Goal: Answer question/provide support

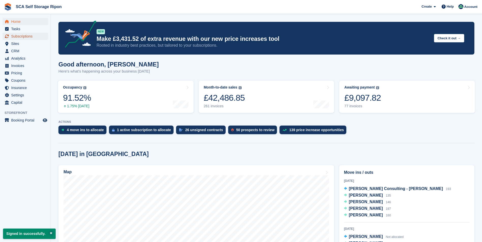
click at [14, 36] on span "Subscriptions" at bounding box center [26, 36] width 30 height 7
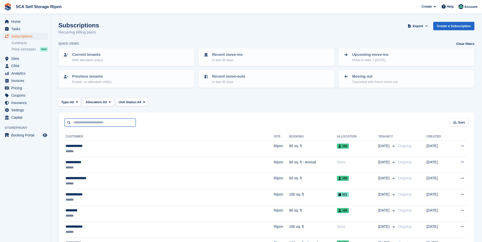
drag, startPoint x: 77, startPoint y: 124, endPoint x: 107, endPoint y: 124, distance: 30.7
click at [77, 124] on input "text" at bounding box center [100, 123] width 71 height 8
click at [87, 122] on input "text" at bounding box center [100, 123] width 71 height 8
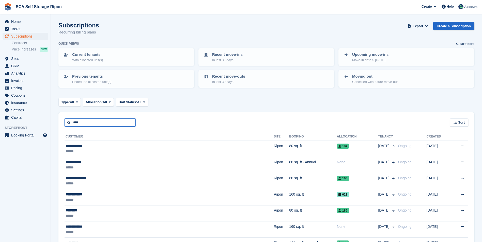
type input "****"
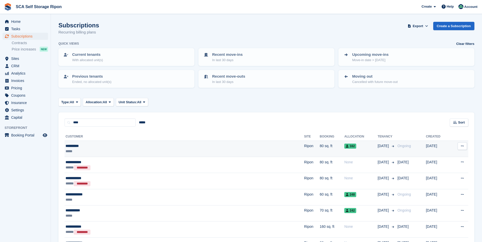
click at [100, 143] on td "**********" at bounding box center [185, 149] width 240 height 16
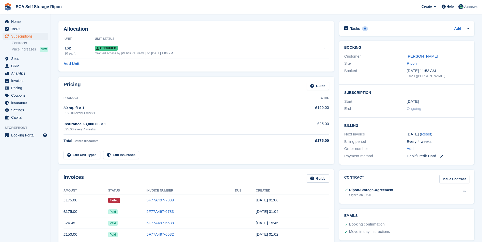
scroll to position [25, 0]
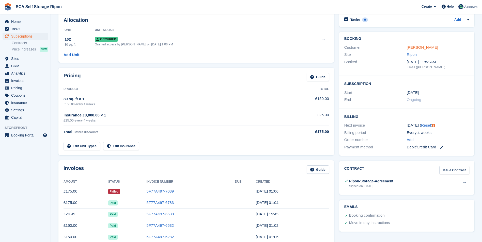
click at [409, 49] on link "David Jack" at bounding box center [422, 47] width 31 height 4
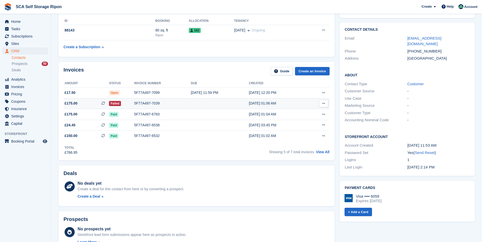
scroll to position [76, 0]
click at [148, 103] on div "5F77A497-7039" at bounding box center [162, 103] width 57 height 5
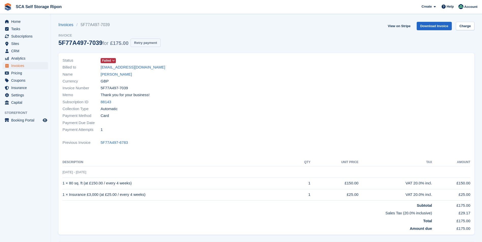
click at [156, 42] on button "Retry payment" at bounding box center [146, 43] width 30 height 8
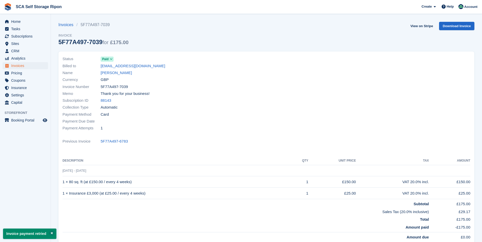
click at [103, 76] on div "Currency GBP" at bounding box center [162, 79] width 201 height 7
click at [138, 74] on div "Name David Jack" at bounding box center [162, 73] width 201 height 7
click at [112, 72] on link "[PERSON_NAME]" at bounding box center [116, 73] width 31 height 6
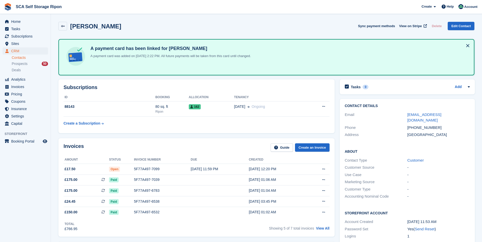
click at [140, 141] on div "Invoices Guide Create an Invoice Amount Status Invoice number Due Created £17.5…" at bounding box center [196, 187] width 276 height 99
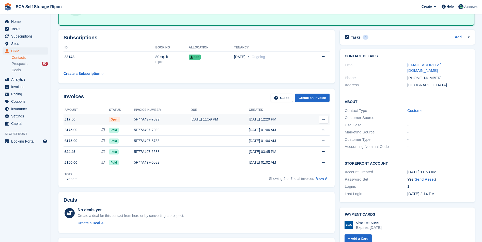
scroll to position [51, 0]
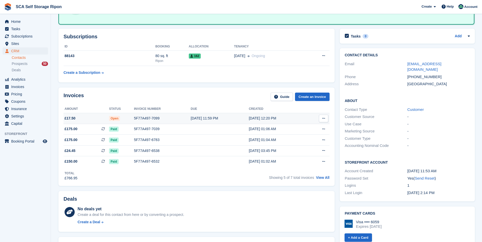
click at [152, 119] on div "5F77A497-7099" at bounding box center [162, 118] width 57 height 5
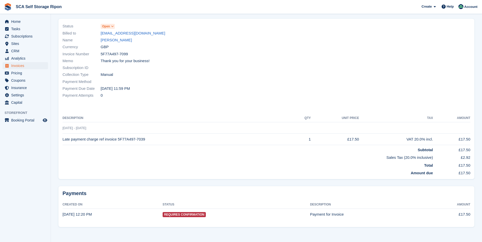
scroll to position [35, 0]
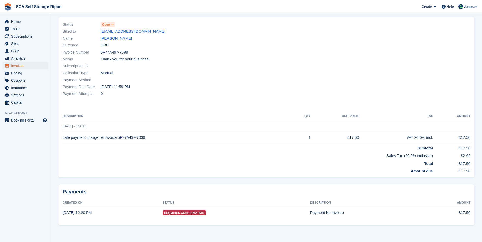
click at [168, 147] on td "Subtotal" at bounding box center [247, 147] width 370 height 8
click at [154, 113] on th "Description" at bounding box center [177, 117] width 231 height 8
click at [105, 124] on td "22 Sep - 20 Oct" at bounding box center [266, 126] width 408 height 11
click at [105, 115] on th "Description" at bounding box center [177, 117] width 231 height 8
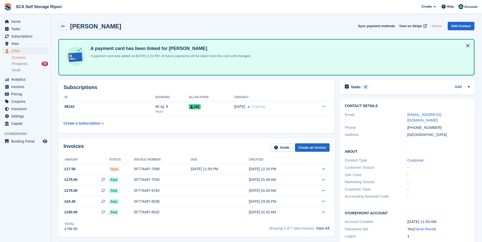
scroll to position [51, 0]
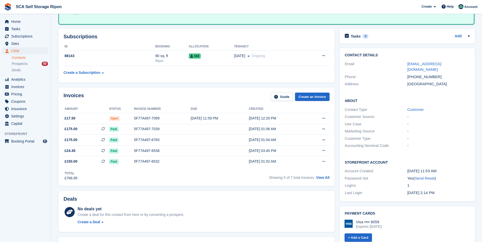
click at [123, 95] on div "Invoices Guide Create an Invoice" at bounding box center [197, 98] width 266 height 11
click at [141, 119] on div "5F77A497-7099" at bounding box center [162, 118] width 57 height 5
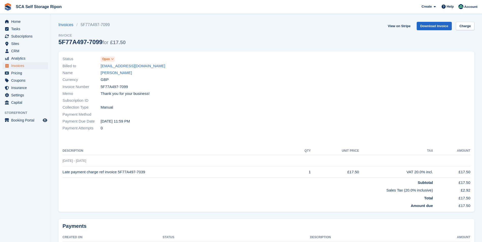
drag, startPoint x: 205, startPoint y: 66, endPoint x: 118, endPoint y: 55, distance: 87.9
click at [205, 66] on div "Billed to pd4xqa@gmail.com" at bounding box center [162, 65] width 201 height 7
click at [108, 61] on span "Open" at bounding box center [106, 59] width 8 height 5
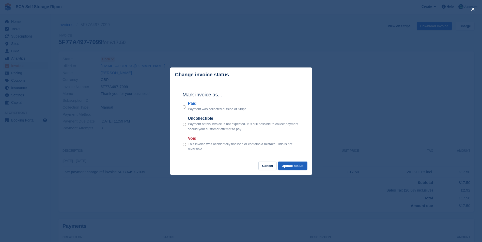
click at [297, 167] on button "Update status" at bounding box center [292, 166] width 29 height 8
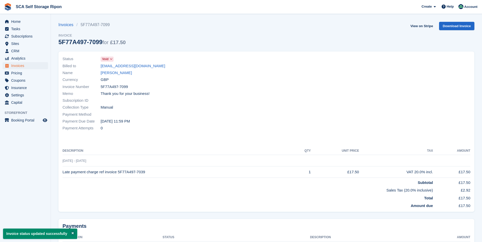
click at [214, 88] on div "Invoice Number 5F77A497-7099" at bounding box center [162, 86] width 201 height 7
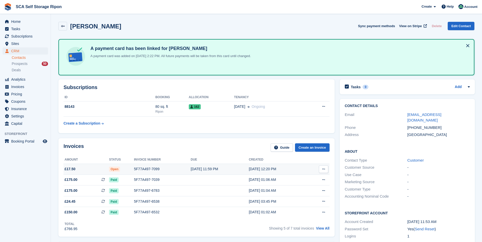
click at [155, 172] on td "5F77A497-7099" at bounding box center [162, 169] width 57 height 11
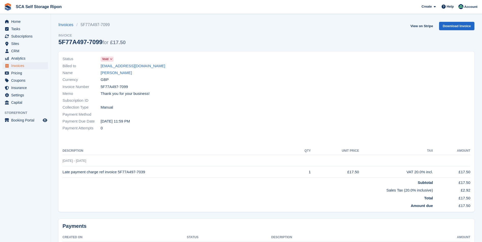
click at [199, 122] on div "Payment Due Date [DATE] 11:59 PM" at bounding box center [162, 121] width 201 height 7
click at [170, 81] on div "Currency GBP" at bounding box center [162, 79] width 201 height 7
click at [169, 39] on div "Invoices 5F77A497-7099 Invoice 5F77A497-7099 for £17.50 View on Stripe Download…" at bounding box center [266, 37] width 416 height 30
click at [108, 73] on link "[PERSON_NAME]" at bounding box center [116, 73] width 31 height 6
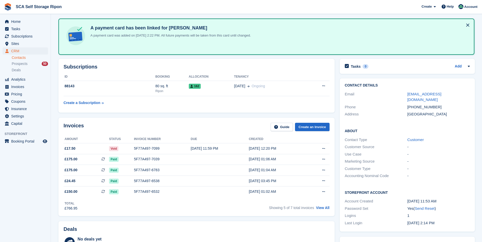
scroll to position [51, 0]
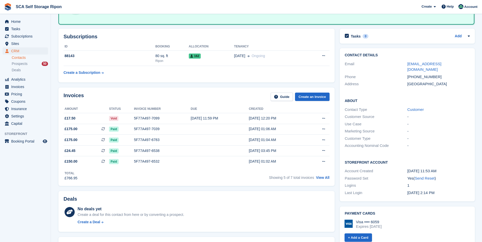
click at [228, 88] on div "Invoices Guide Create an Invoice Amount Status Invoice number Due Created £17.5…" at bounding box center [196, 137] width 276 height 99
click at [238, 88] on div "Invoices Guide Create an Invoice Amount Status Invoice number Due Created £17.5…" at bounding box center [196, 137] width 276 height 99
click at [236, 82] on div "Subscriptions ID Booking Allocation Tenancy 88143 80 sq. ft Ripon 162 02 Jun On…" at bounding box center [196, 56] width 276 height 54
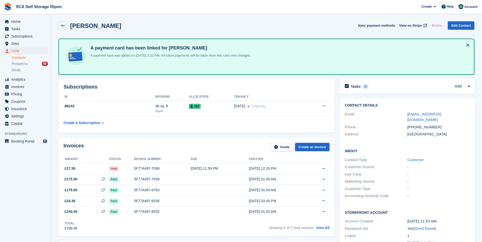
scroll to position [0, 0]
click at [228, 21] on div "David Jack Sync payment methods View on Stripe Delete Edit Contact" at bounding box center [266, 27] width 421 height 16
click at [200, 29] on div "David Jack Sync payment methods View on Stripe Delete Edit Contact" at bounding box center [266, 26] width 416 height 9
click at [63, 27] on icon at bounding box center [63, 26] width 4 height 4
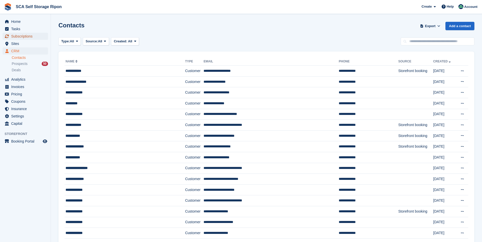
click at [15, 34] on span "Subscriptions" at bounding box center [26, 36] width 30 height 7
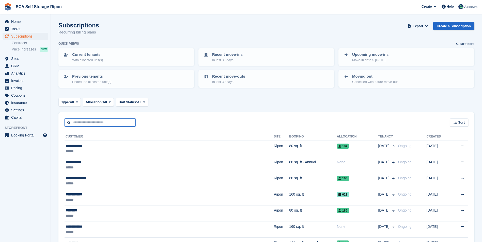
click at [79, 125] on input "text" at bounding box center [100, 123] width 71 height 8
type input "******"
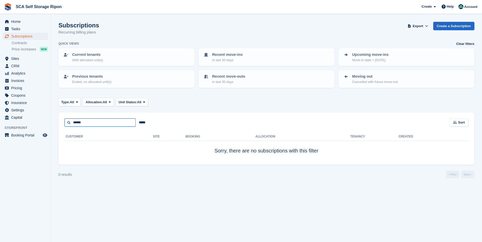
click at [86, 124] on input "******" at bounding box center [100, 123] width 71 height 8
type input "***"
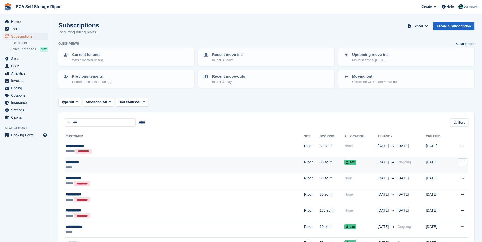
click at [105, 167] on div "*****" at bounding box center [136, 167] width 141 height 5
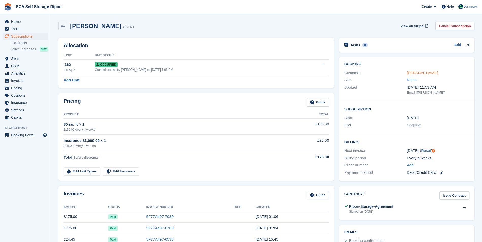
click at [421, 74] on link "[PERSON_NAME]" at bounding box center [422, 73] width 31 height 4
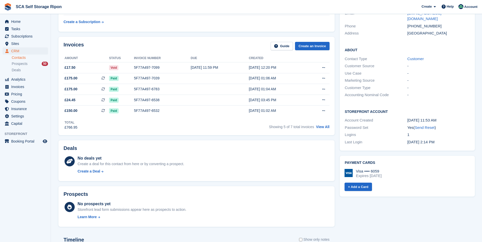
scroll to position [178, 0]
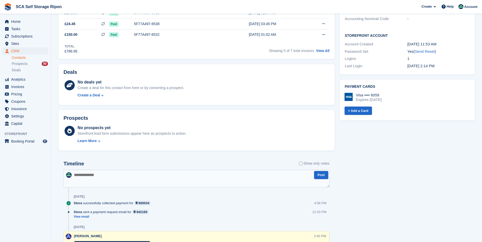
click at [128, 181] on textarea at bounding box center [197, 179] width 266 height 18
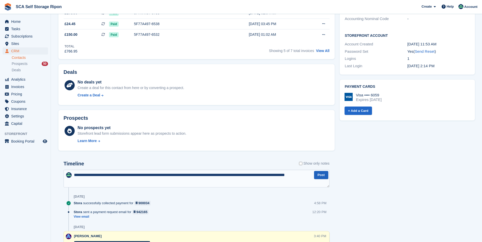
type textarea "**********"
click at [323, 176] on button "Post" at bounding box center [321, 175] width 14 height 8
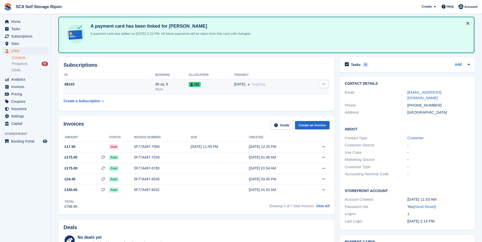
scroll to position [0, 0]
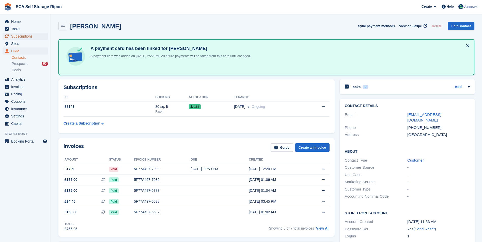
click at [26, 37] on span "Subscriptions" at bounding box center [26, 36] width 30 height 7
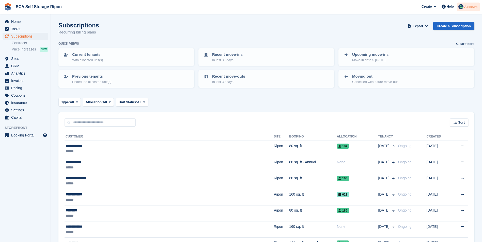
click at [467, 9] on span "Account" at bounding box center [470, 6] width 13 height 5
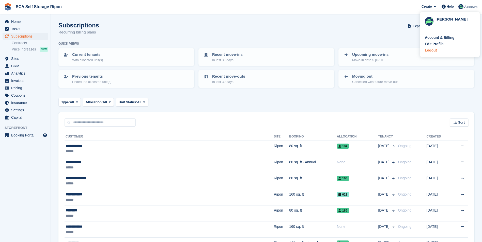
click at [429, 49] on div "Logout" at bounding box center [431, 50] width 12 height 5
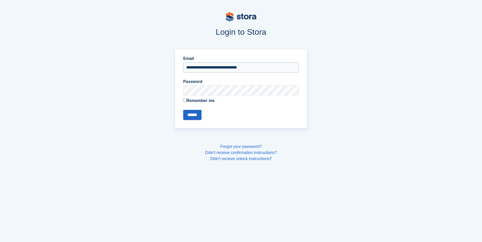
click at [186, 65] on input "**********" at bounding box center [241, 67] width 116 height 10
type input "**********"
click at [197, 117] on input "******" at bounding box center [192, 115] width 18 height 10
